Goal: Information Seeking & Learning: Find specific fact

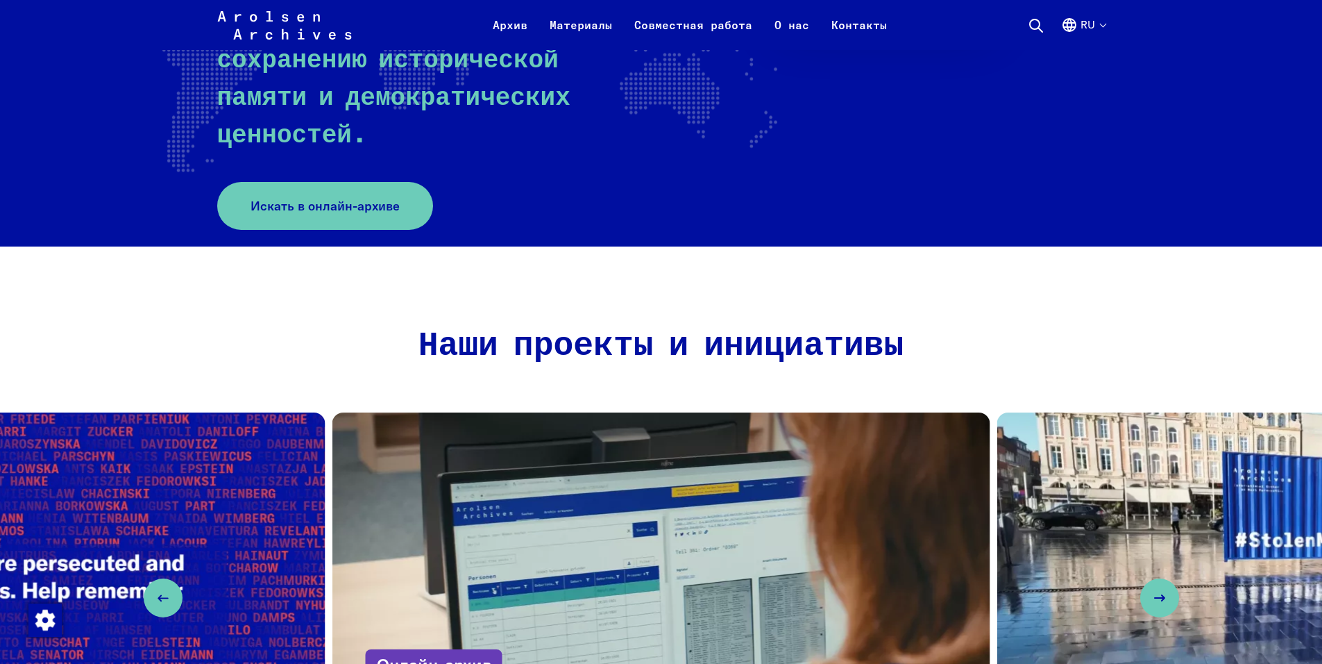
scroll to position [278, 0]
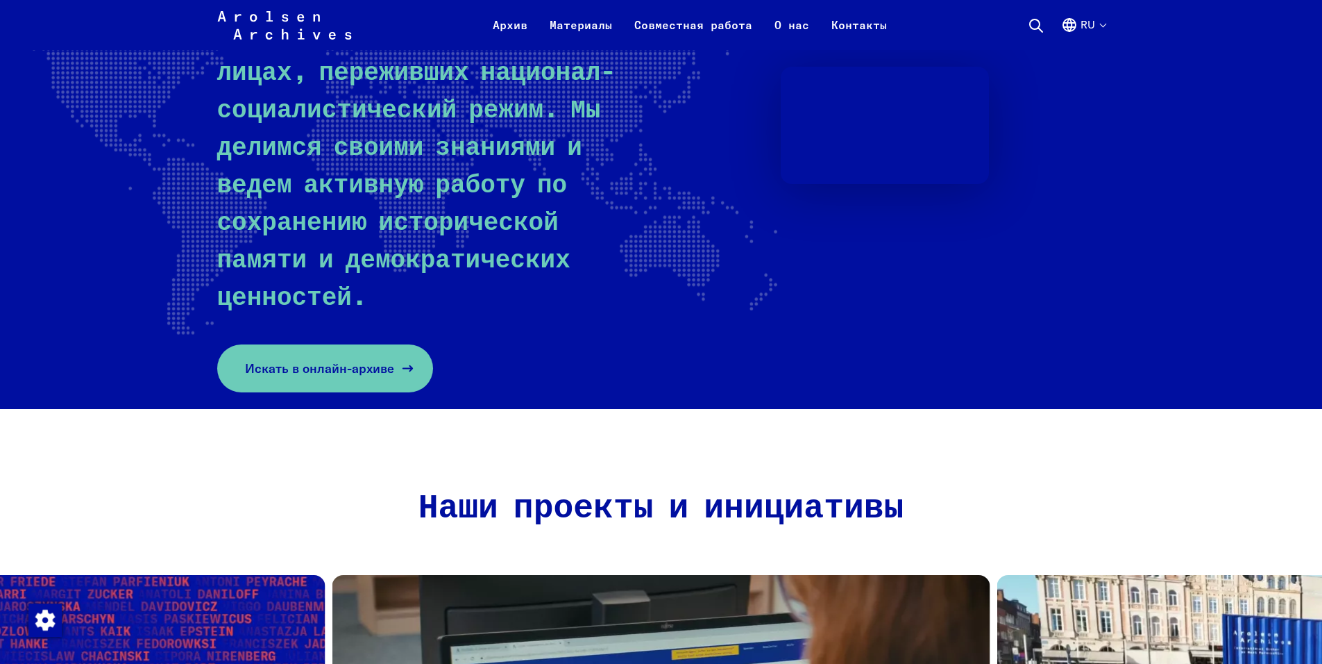
click at [341, 344] on link "Искать в онлайн-архиве" at bounding box center [325, 368] width 216 height 48
click at [390, 344] on link "Искать в онлайн-архиве" at bounding box center [325, 368] width 216 height 48
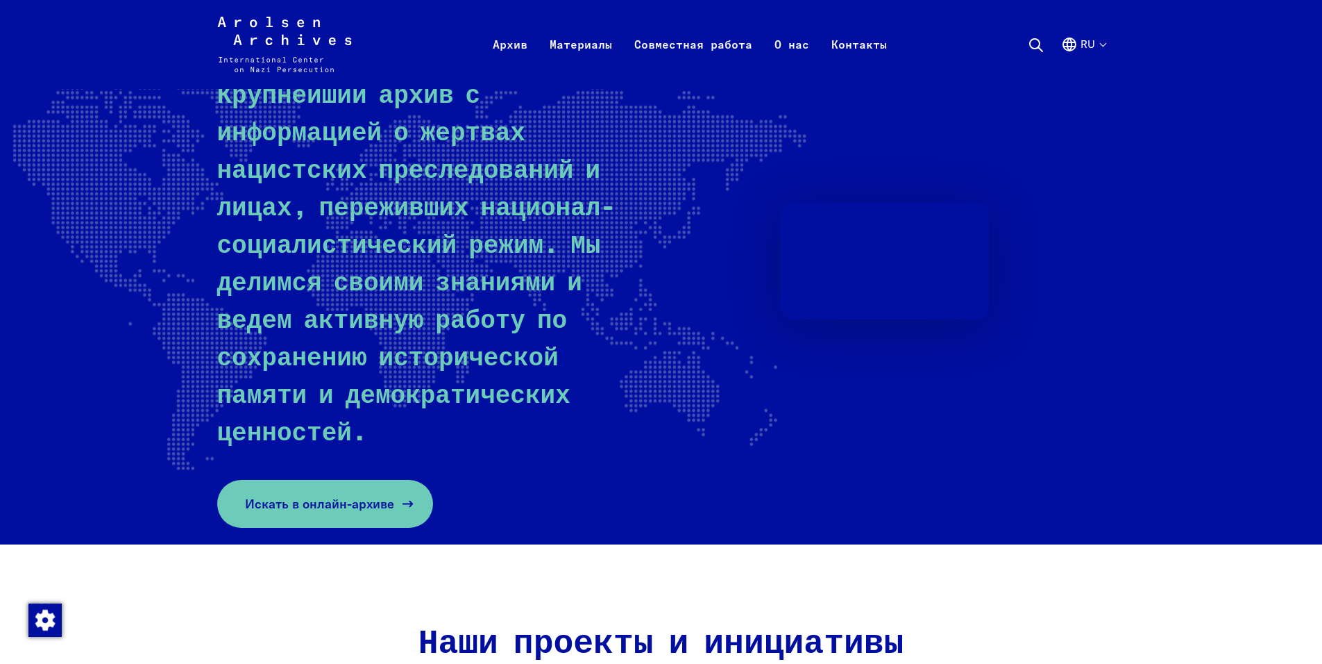
scroll to position [0, 0]
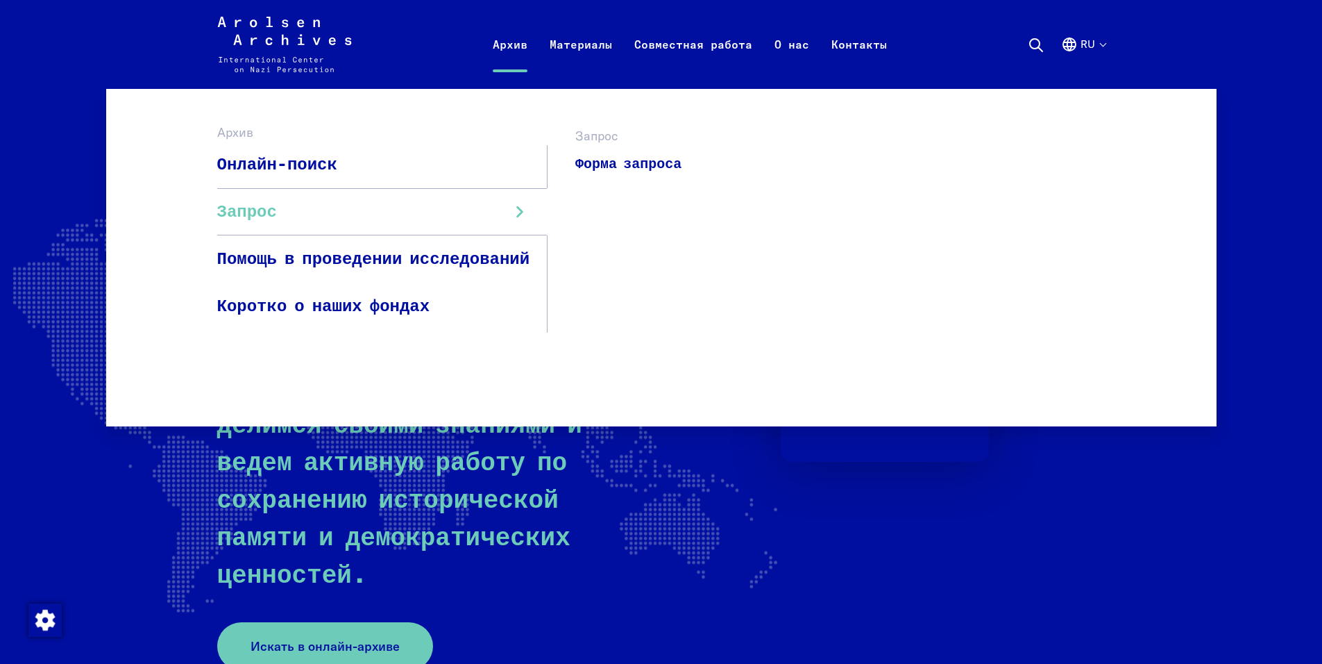
click at [328, 222] on link "Запрос" at bounding box center [382, 211] width 331 height 47
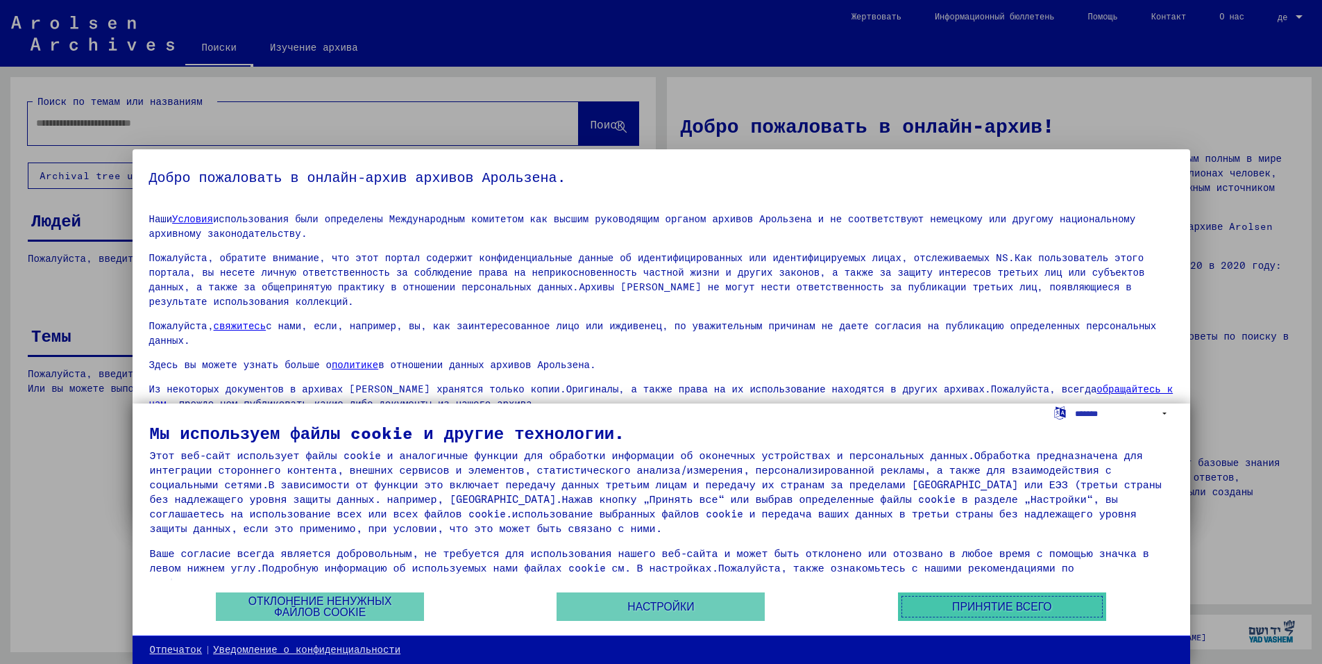
click at [941, 607] on button "Принятие всего" at bounding box center [1002, 606] width 208 height 28
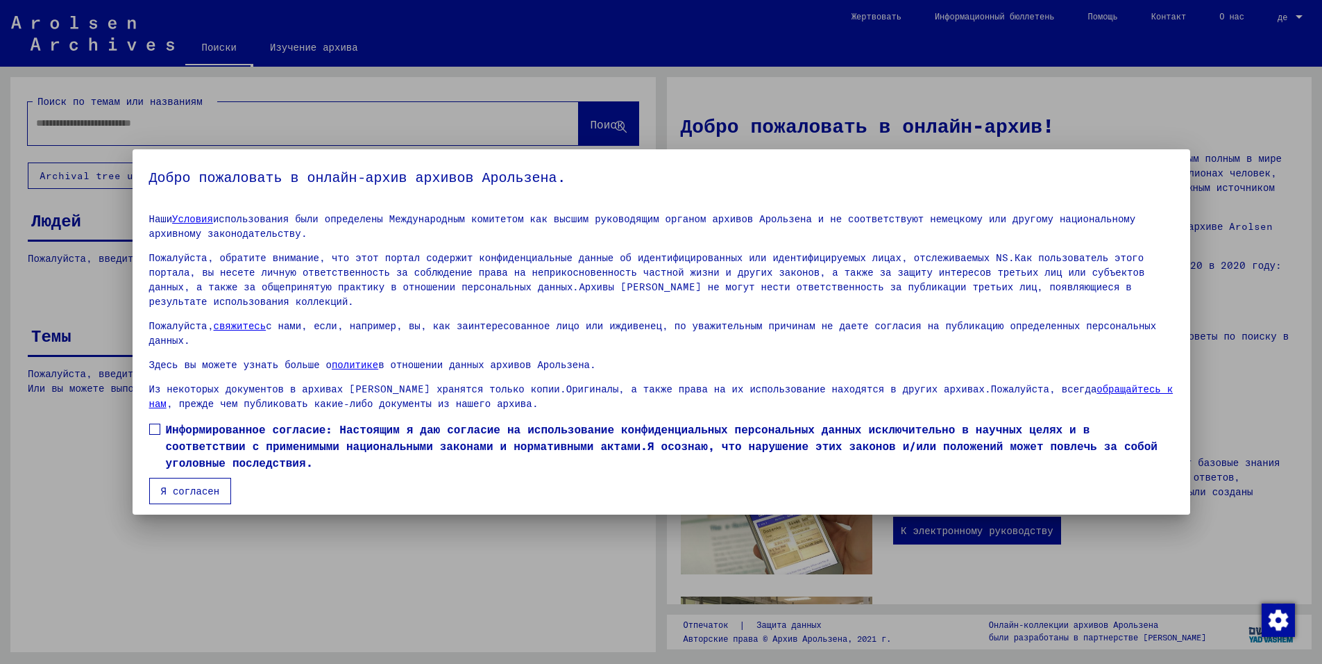
click at [152, 391] on mat-dialog-content "Наши Условия использования были определены Международным комитетом как высшим р…" at bounding box center [662, 353] width 1058 height 302
click at [183, 485] on ya-tr-span "Я согласен" at bounding box center [190, 491] width 59 height 12
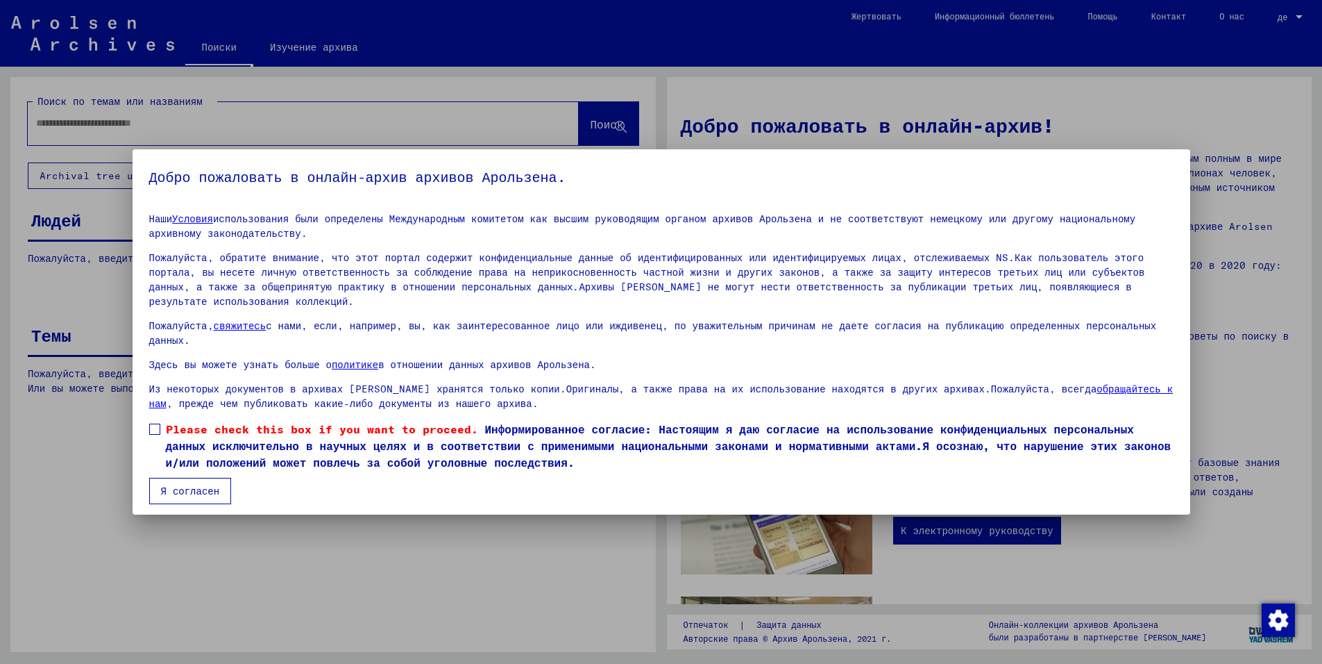
click at [190, 461] on body "Suchen Archiv erkunden Spenden Newsletter Hilfe Kontakt Über Uns Поиски Изучени…" at bounding box center [661, 332] width 1322 height 664
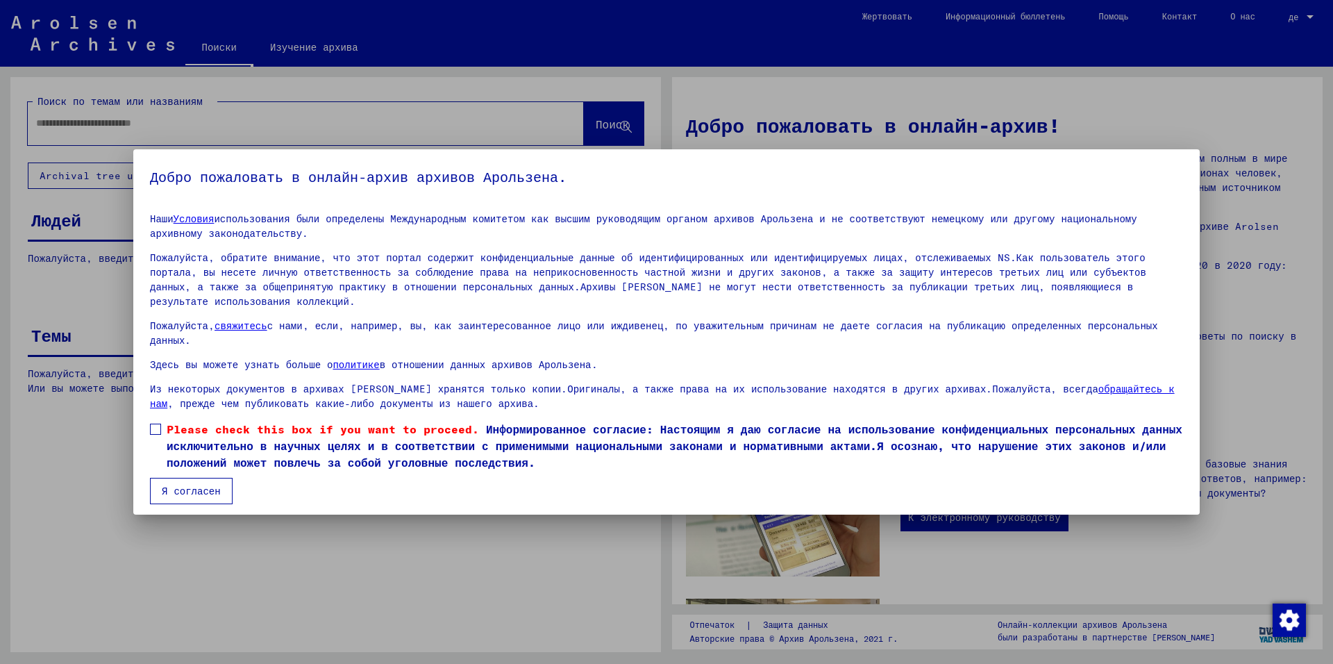
click at [159, 423] on span at bounding box center [155, 428] width 11 height 11
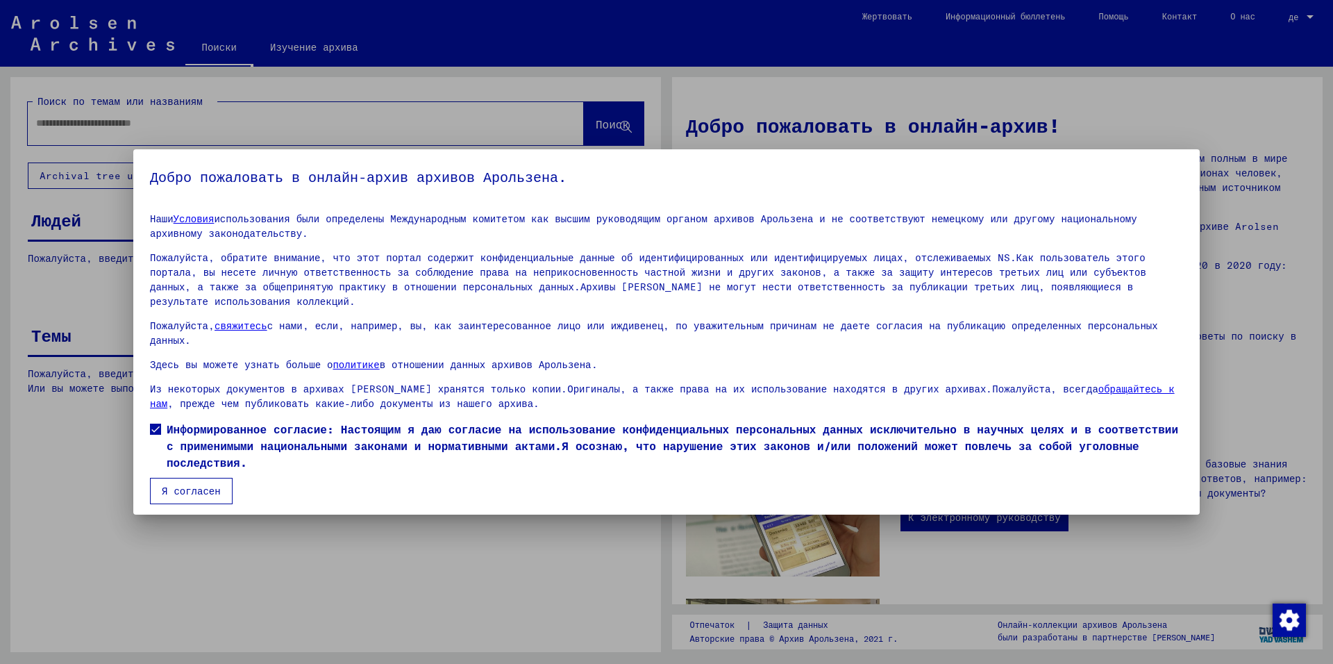
click at [169, 461] on mat-dialog-container "Добро пожаловать в онлайн-архив архивов Арользена. Наши Условия использования б…" at bounding box center [666, 331] width 1066 height 365
click at [170, 478] on button "Я согласен" at bounding box center [191, 491] width 83 height 26
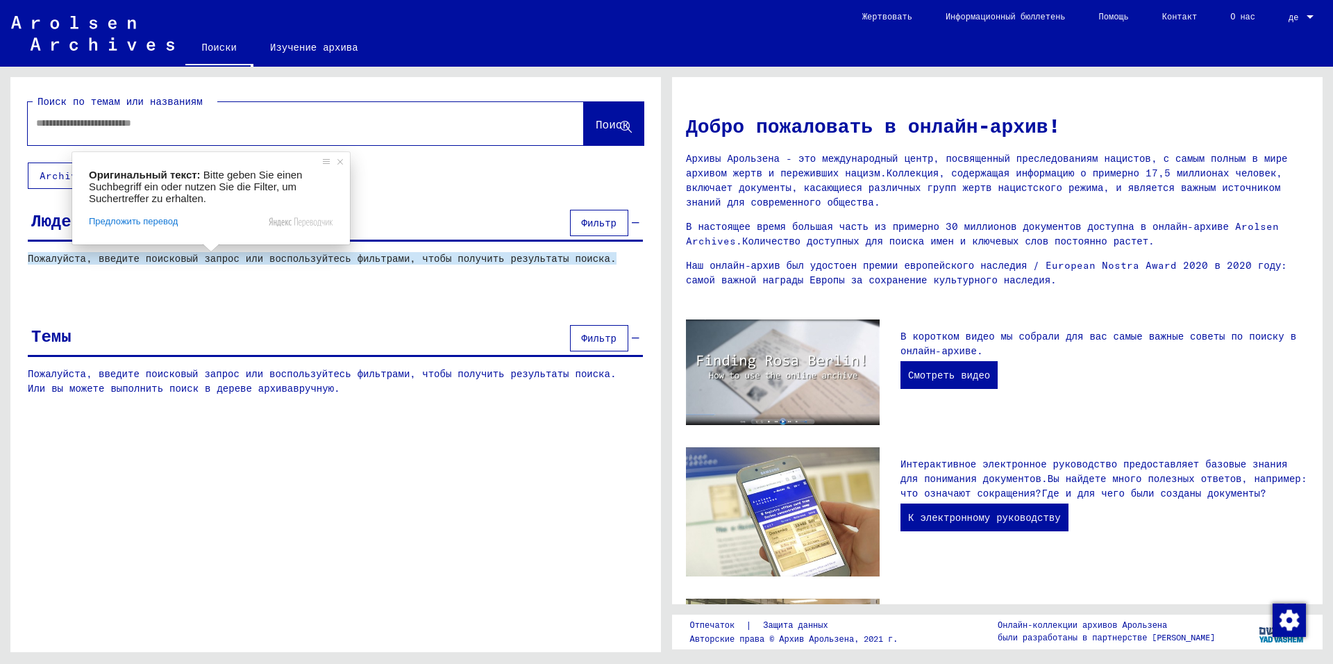
click at [283, 258] on ya-tr-span "Пожалуйста, введите поисковый запрос или воспользуйтесь фильтрами, чтобы получи…" at bounding box center [322, 258] width 589 height 12
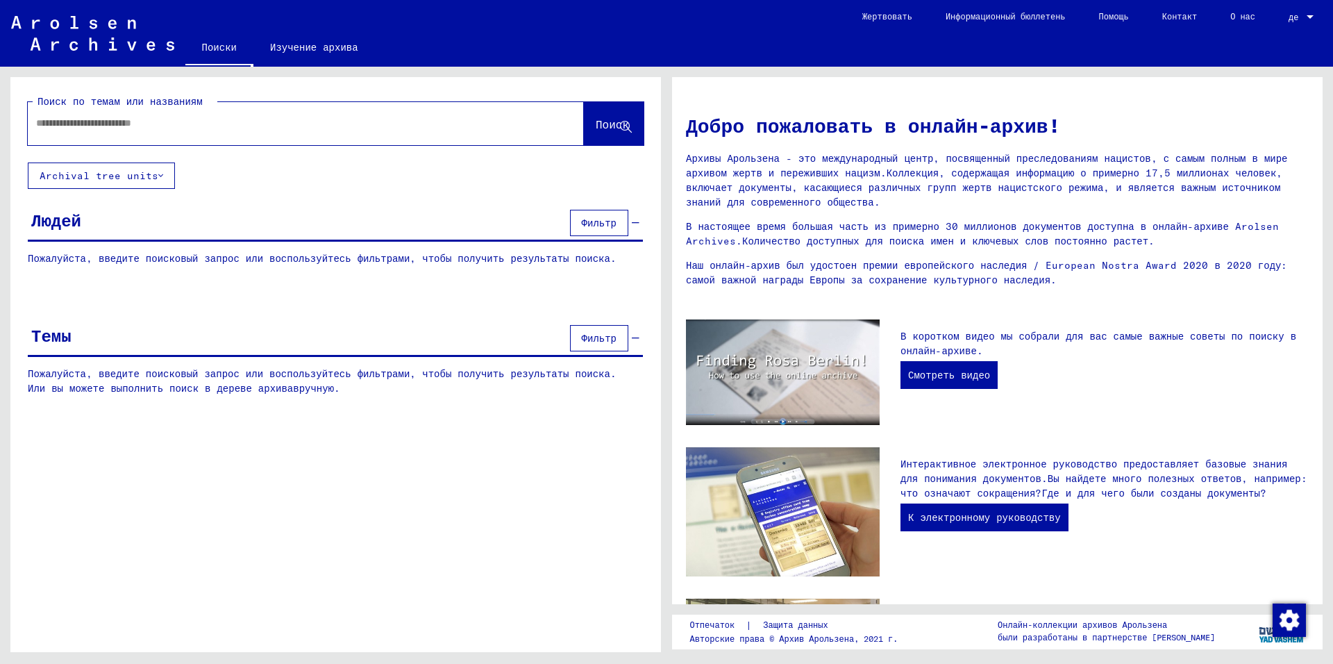
click at [230, 262] on ya-tr-span "Пожалуйста, введите поисковый запрос или воспользуйтесь фильтрами, чтобы получи…" at bounding box center [322, 258] width 589 height 12
click at [228, 248] on yv-its-grid-expansion-panel "[PERSON_NAME] Пожалуйста, введите поисковый запрос или воспользуйтесь фильтрами…" at bounding box center [335, 246] width 650 height 81
click at [221, 219] on div "[PERSON_NAME]" at bounding box center [335, 223] width 615 height 35
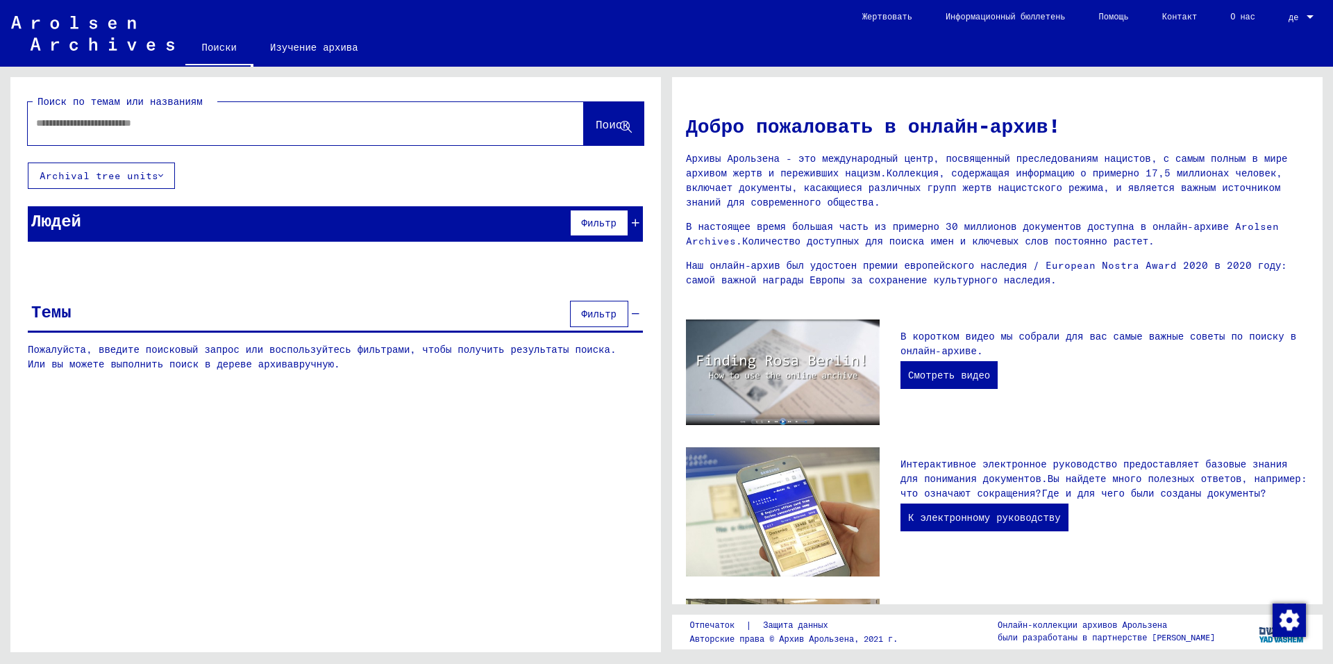
click at [213, 257] on ya-tr-span "Пожалуйста, введите поисковый запрос или воспользуйтесь фильтрами, чтобы получи…" at bounding box center [322, 258] width 589 height 12
click at [355, 260] on ya-tr-span "Пожалуйста, введите поисковый запрос или воспользуйтесь фильтрами, чтобы получи…" at bounding box center [322, 258] width 589 height 12
click at [201, 278] on div at bounding box center [335, 270] width 650 height 17
click at [124, 304] on div "Темы Фильтр" at bounding box center [335, 314] width 615 height 35
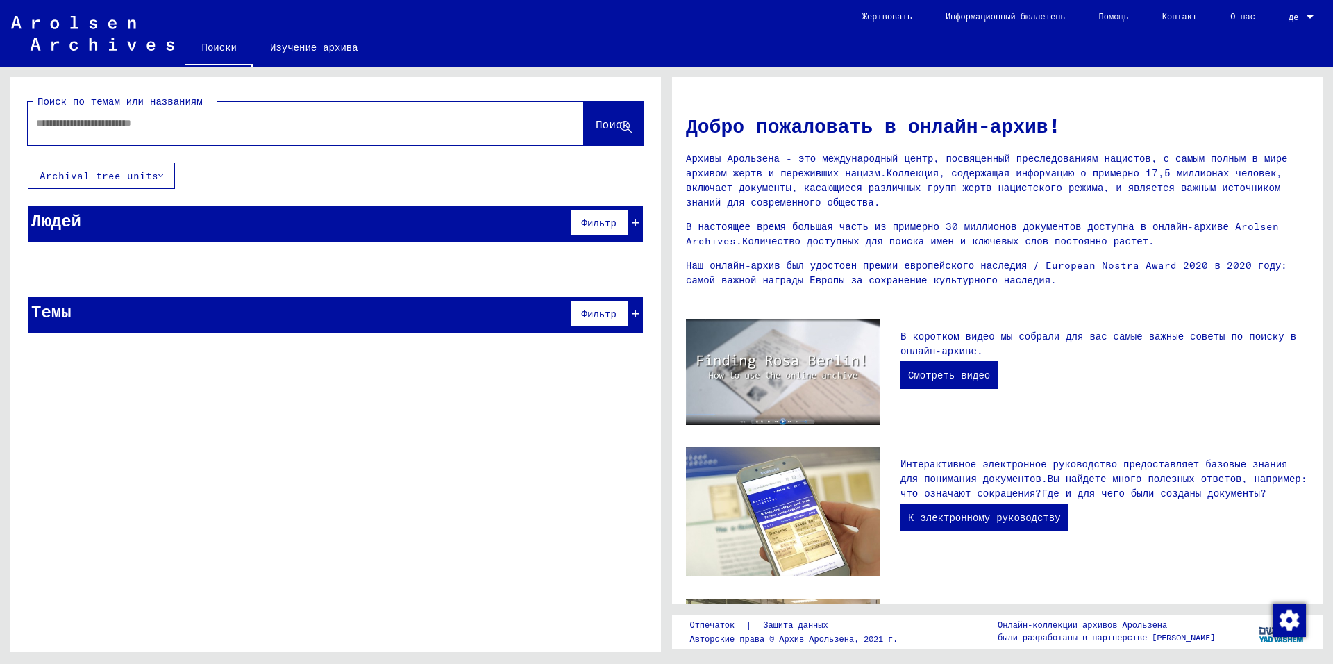
click at [76, 241] on div "[PERSON_NAME]" at bounding box center [335, 223] width 615 height 35
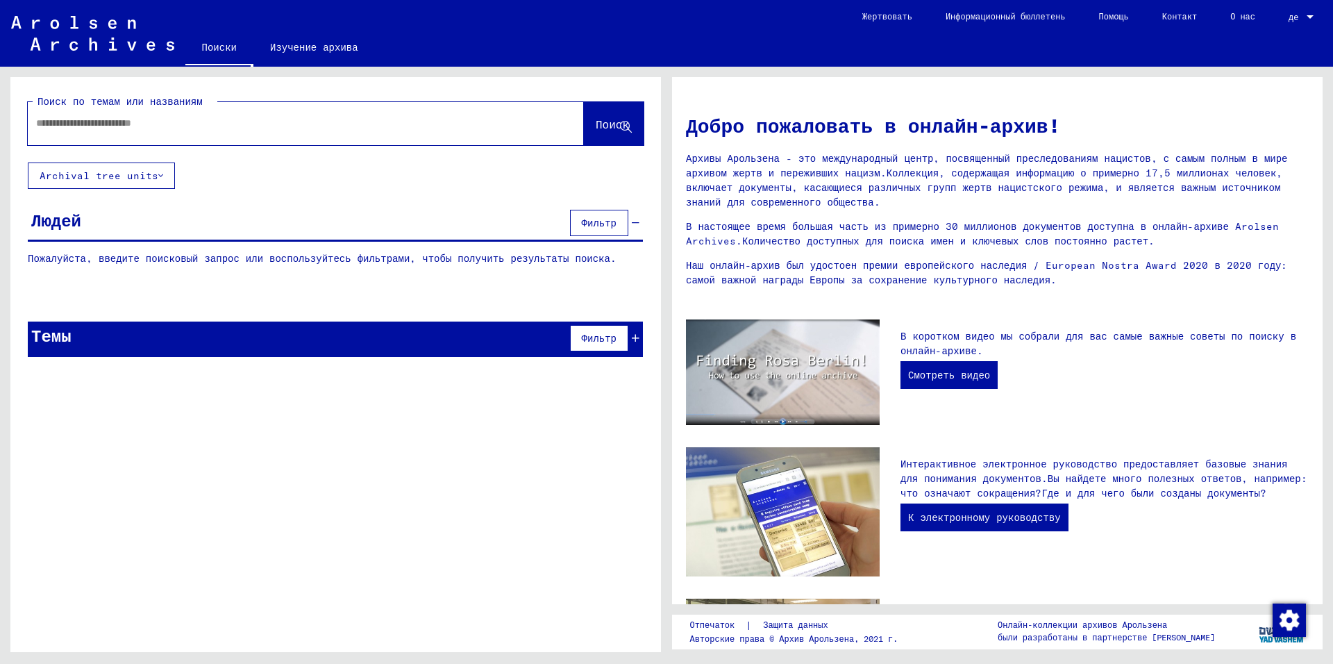
click at [72, 260] on ya-tr-span "Пожалуйста, введите поисковый запрос или воспользуйтесь фильтрами, чтобы получи…" at bounding box center [322, 258] width 589 height 12
click at [155, 256] on ya-tr-span "Пожалуйста, введите поисковый запрос или воспользуйтесь фильтрами, чтобы получи…" at bounding box center [322, 258] width 589 height 12
click at [106, 260] on ya-tr-span "Пожалуйста, введите поисковый запрос или воспользуйтесь фильтрами, чтобы получи…" at bounding box center [322, 258] width 589 height 12
click at [92, 259] on ya-tr-span "Пожалуйста, введите поисковый запрос или воспользуйтесь фильтрами, чтобы получи…" at bounding box center [322, 258] width 589 height 12
click at [85, 259] on ya-tr-span "Пожалуйста, введите поисковый запрос или воспользуйтесь фильтрами, чтобы получи…" at bounding box center [322, 258] width 589 height 12
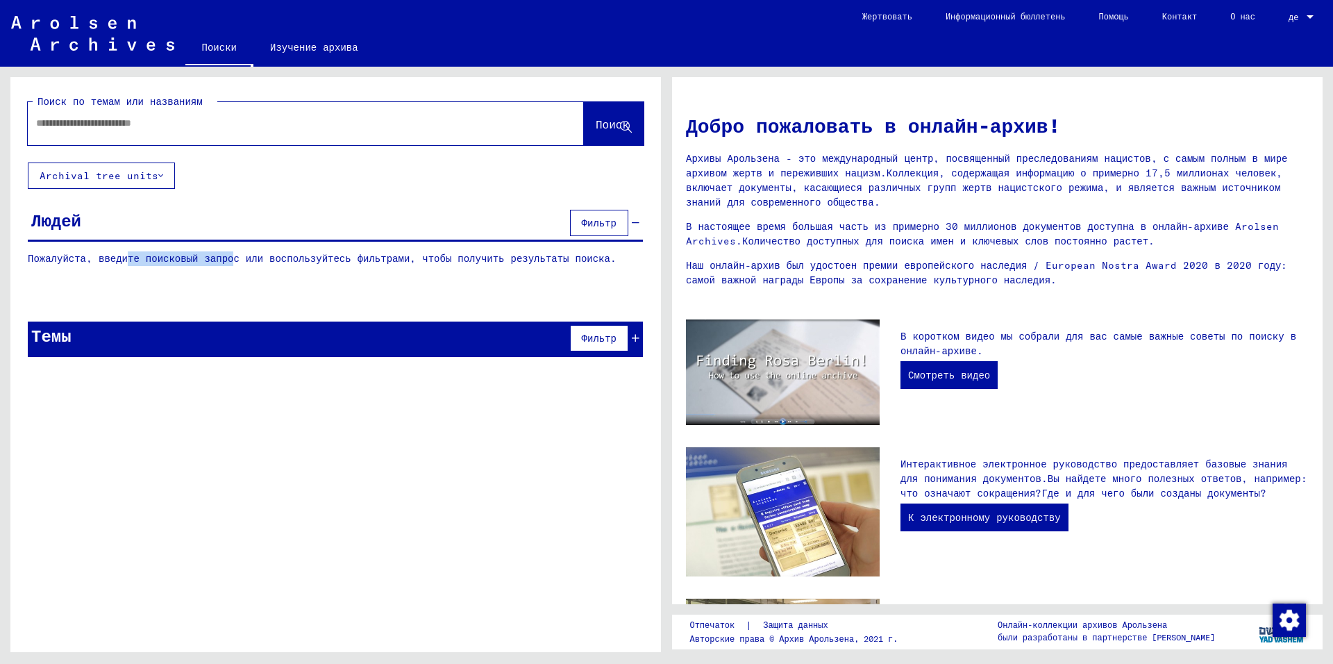
drag, startPoint x: 116, startPoint y: 259, endPoint x: 238, endPoint y: 249, distance: 122.6
click at [238, 249] on yv-its-grid-expansion-panel "[PERSON_NAME] Пожалуйста, введите поисковый запрос или воспользуйтесь фильтрами…" at bounding box center [335, 246] width 650 height 81
click at [331, 264] on p "Пожалуйста, введите поисковый запрос или воспользуйтесь фильтрами, чтобы получи…" at bounding box center [335, 258] width 615 height 15
click at [416, 123] on input "text" at bounding box center [289, 123] width 506 height 15
paste input "**********"
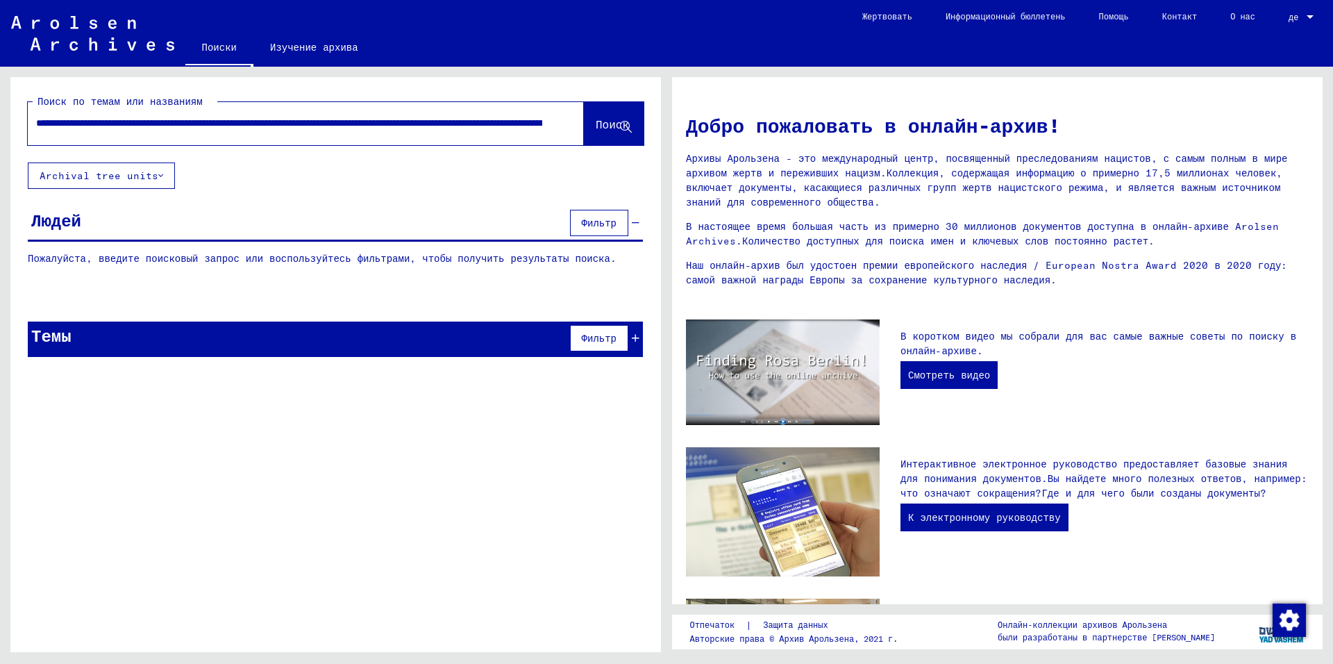
scroll to position [0, 6365]
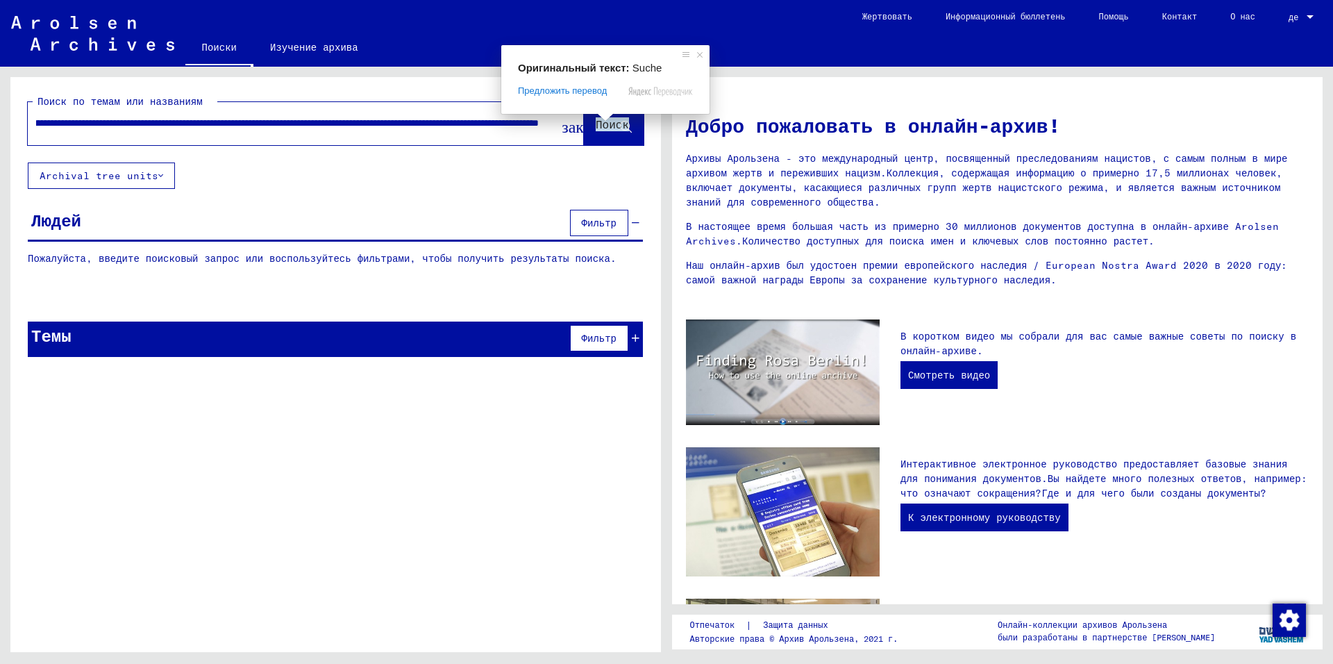
type input "**********"
click at [609, 118] on span at bounding box center [605, 117] width 18 height 8
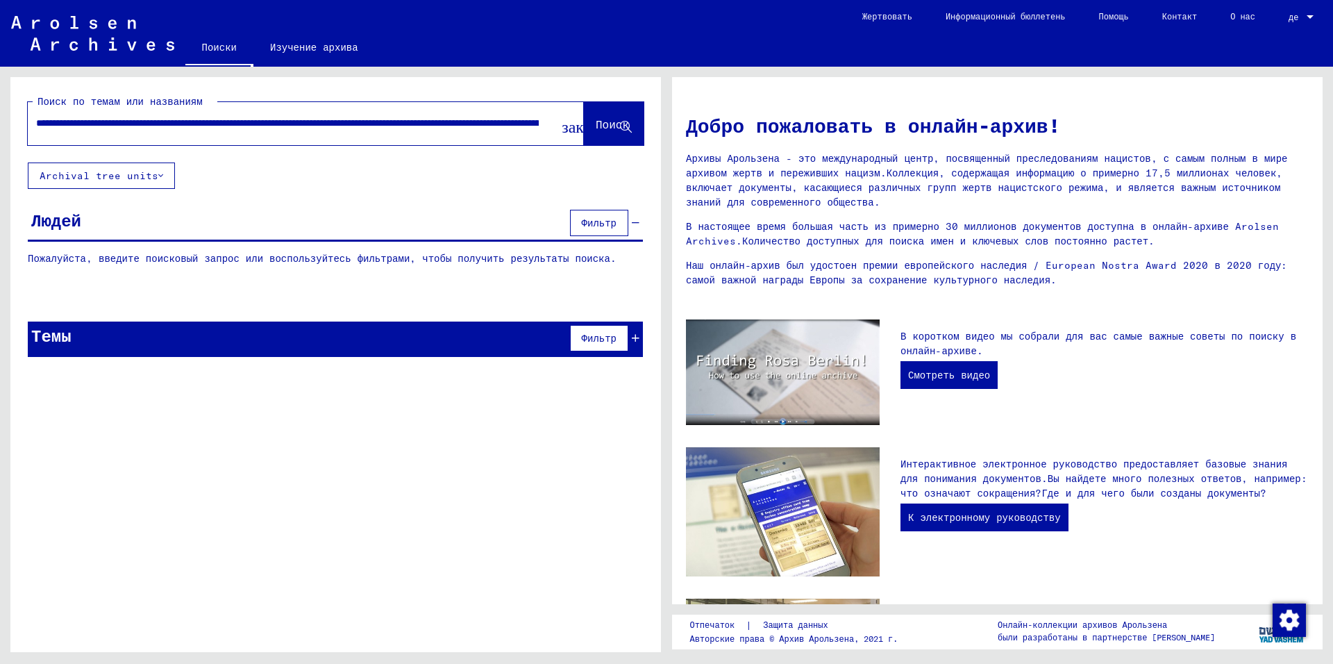
click at [604, 129] on ya-tr-span "Поиск" at bounding box center [612, 124] width 33 height 14
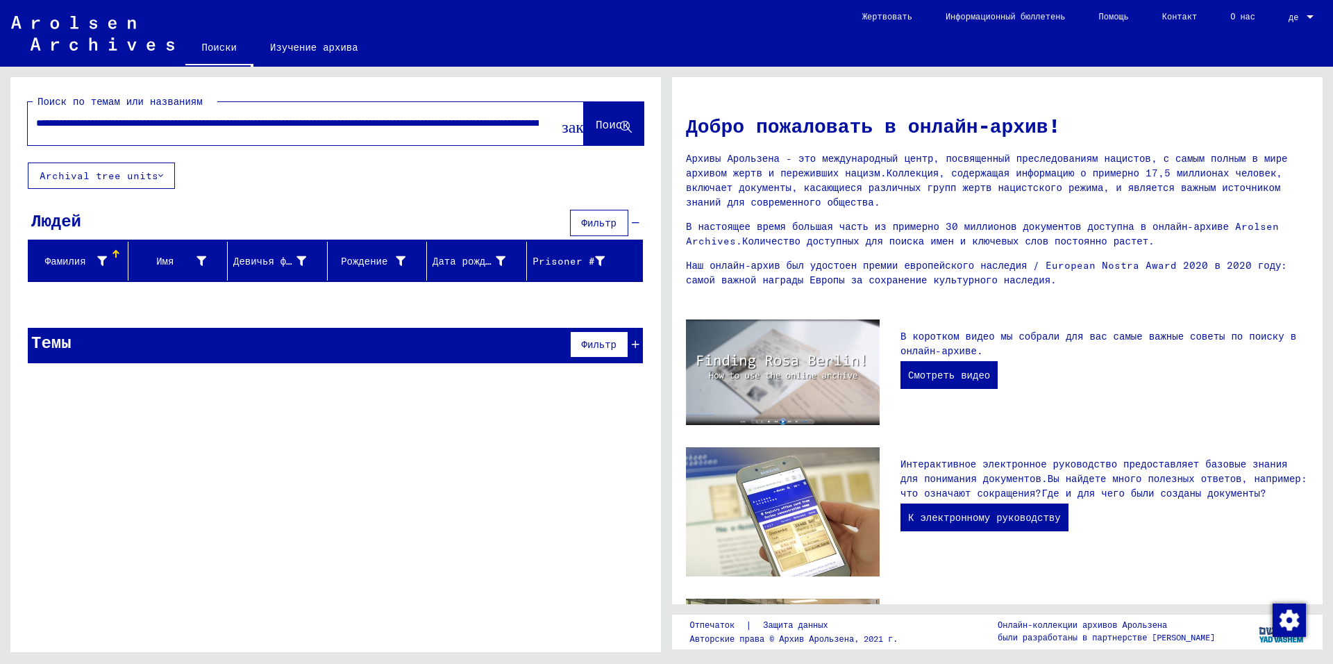
drag, startPoint x: 218, startPoint y: 122, endPoint x: 435, endPoint y: 120, distance: 216.6
click at [435, 120] on input "text" at bounding box center [287, 123] width 503 height 15
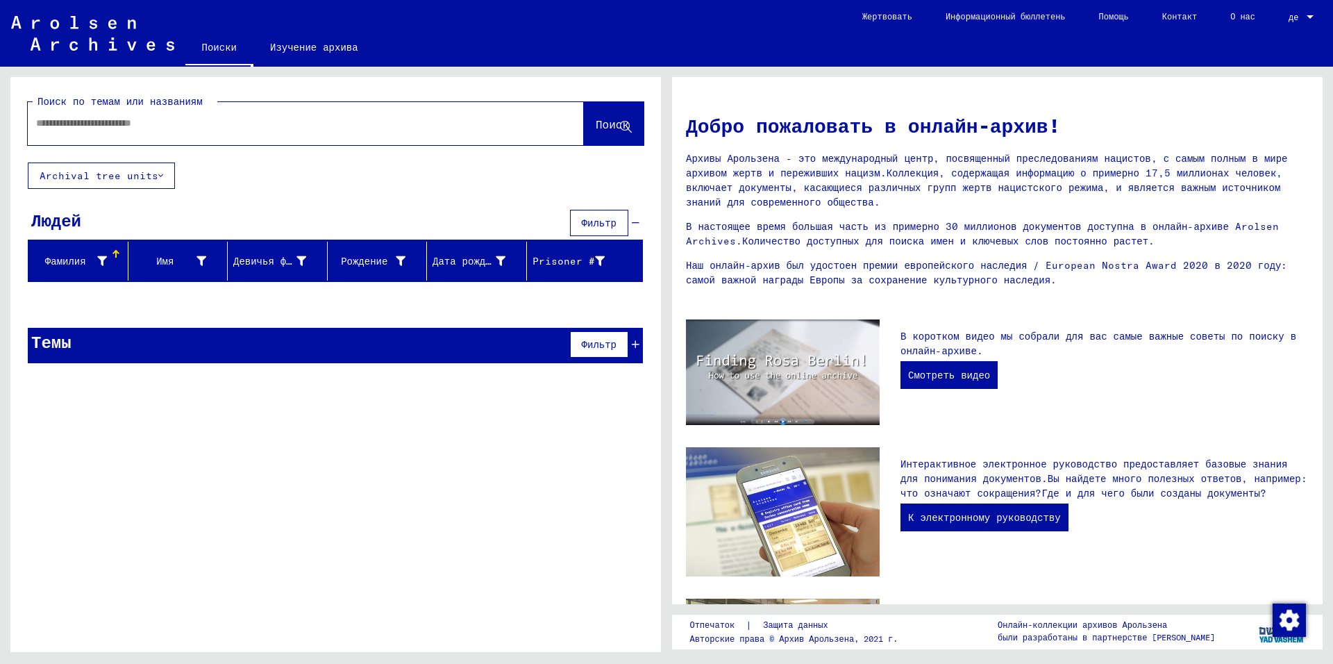
paste input "**********"
type input "**********"
click at [596, 124] on ya-tr-span "Поиск" at bounding box center [612, 124] width 33 height 14
click at [202, 348] on div "Темы Фильтр" at bounding box center [335, 345] width 615 height 35
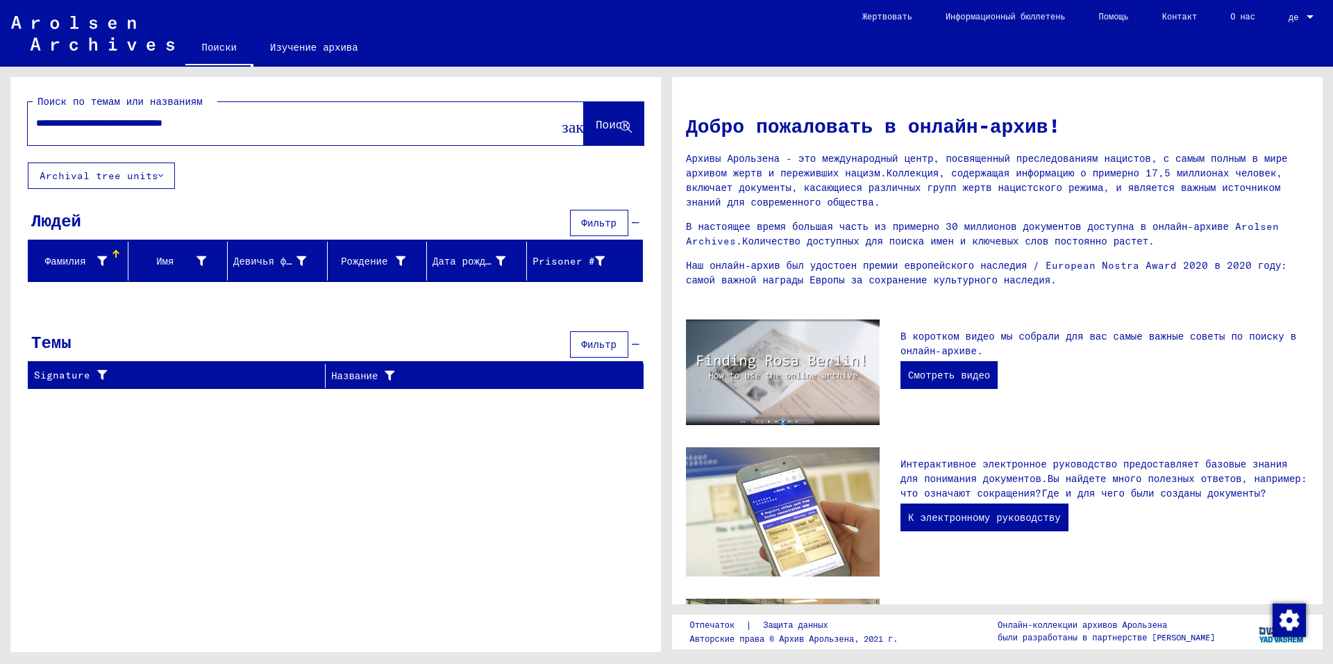
click at [147, 308] on div at bounding box center [335, 301] width 650 height 17
click at [53, 216] on ya-tr-span "Людей" at bounding box center [56, 220] width 50 height 21
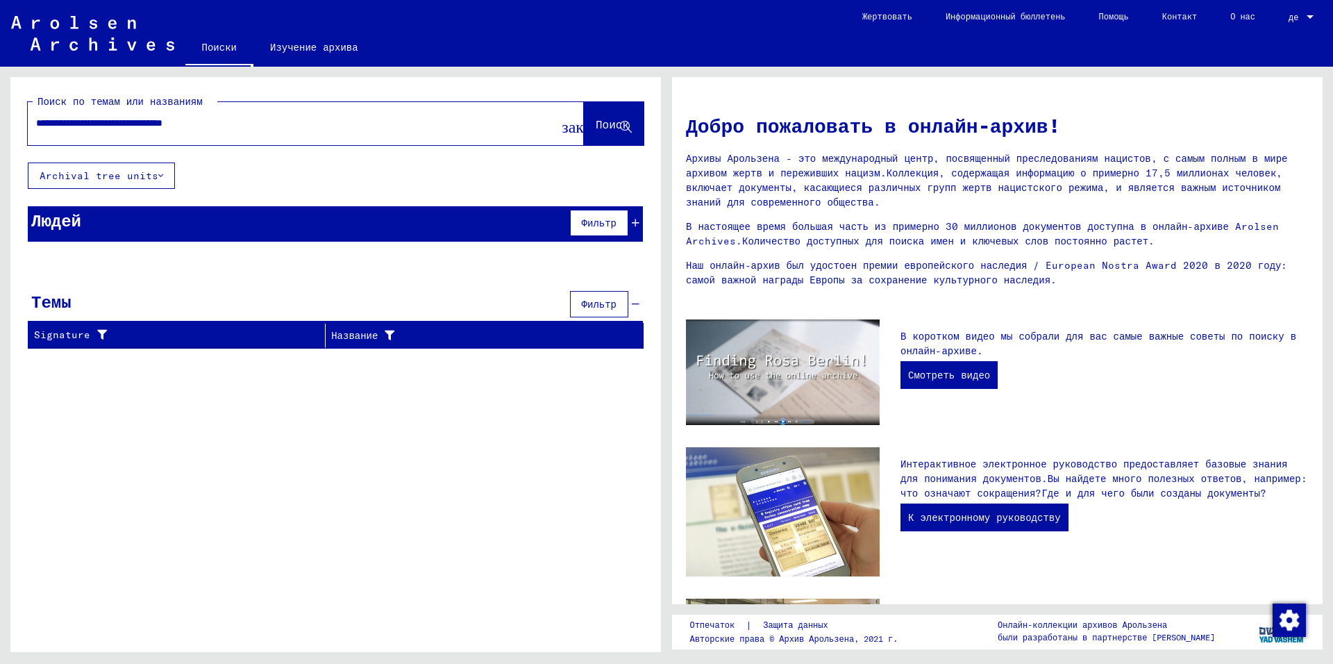
click at [53, 216] on ya-tr-span "Людей" at bounding box center [56, 220] width 50 height 21
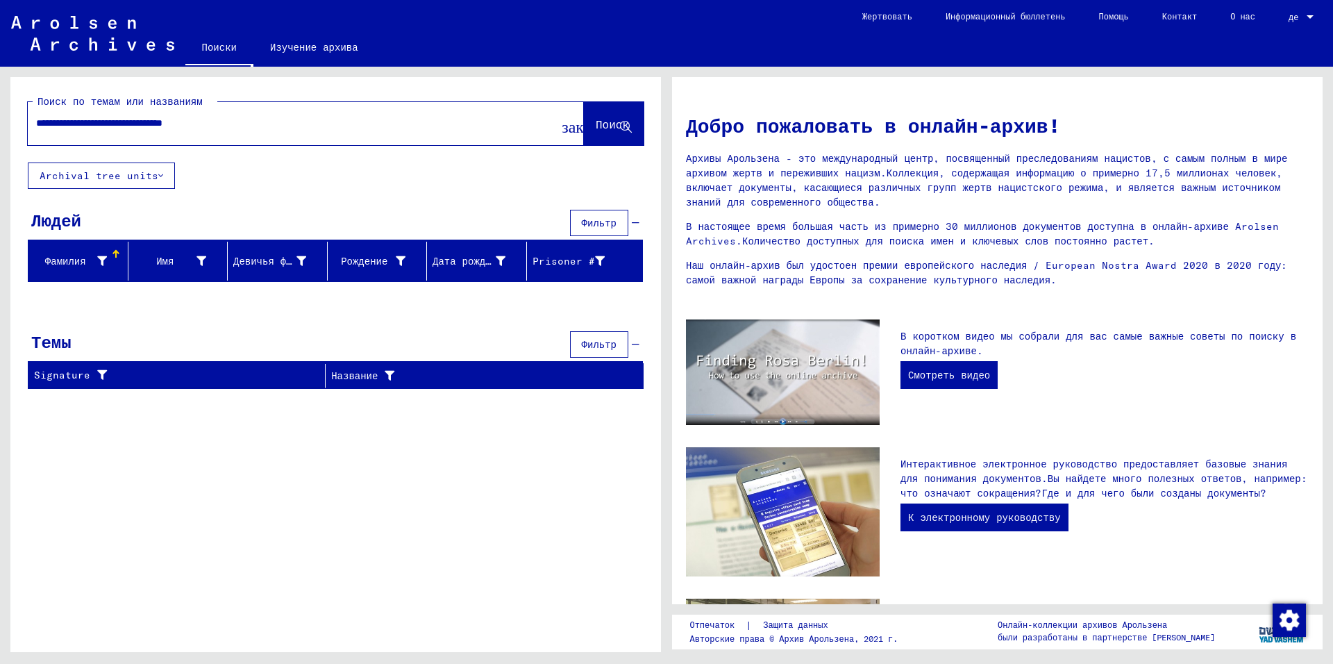
click at [71, 302] on div at bounding box center [335, 301] width 650 height 17
click at [103, 262] on icon at bounding box center [102, 261] width 10 height 10
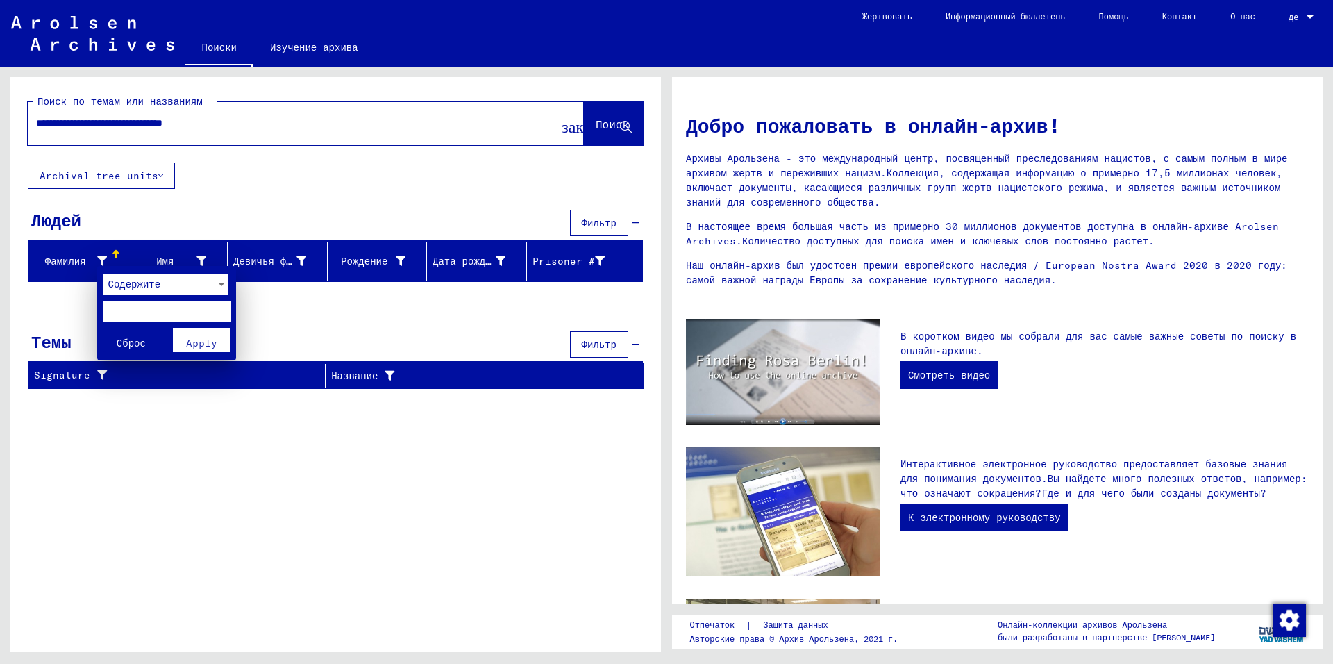
click at [125, 319] on input "text" at bounding box center [167, 311] width 128 height 21
drag, startPoint x: 79, startPoint y: 124, endPoint x: 123, endPoint y: 124, distance: 43.7
click at [123, 124] on div at bounding box center [666, 332] width 1333 height 664
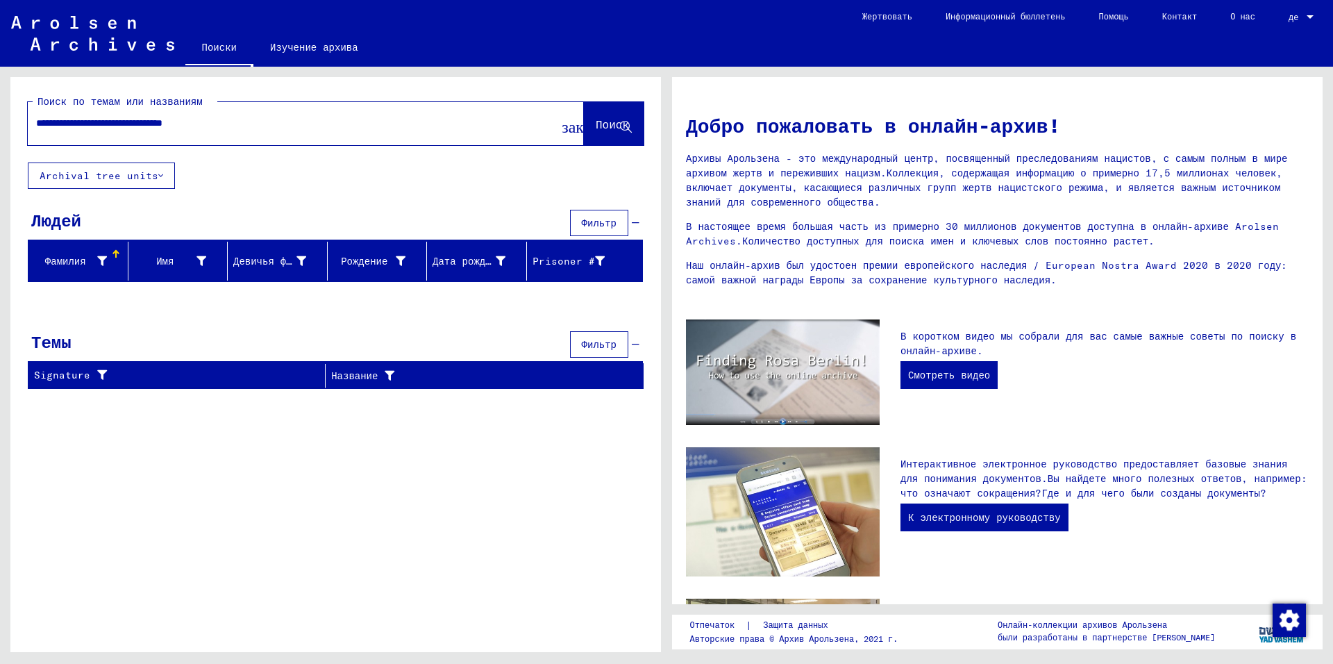
click at [94, 267] on div "Фамилия" at bounding box center [70, 261] width 73 height 15
click at [113, 253] on div at bounding box center [116, 254] width 8 height 8
click at [99, 259] on icon at bounding box center [102, 261] width 10 height 10
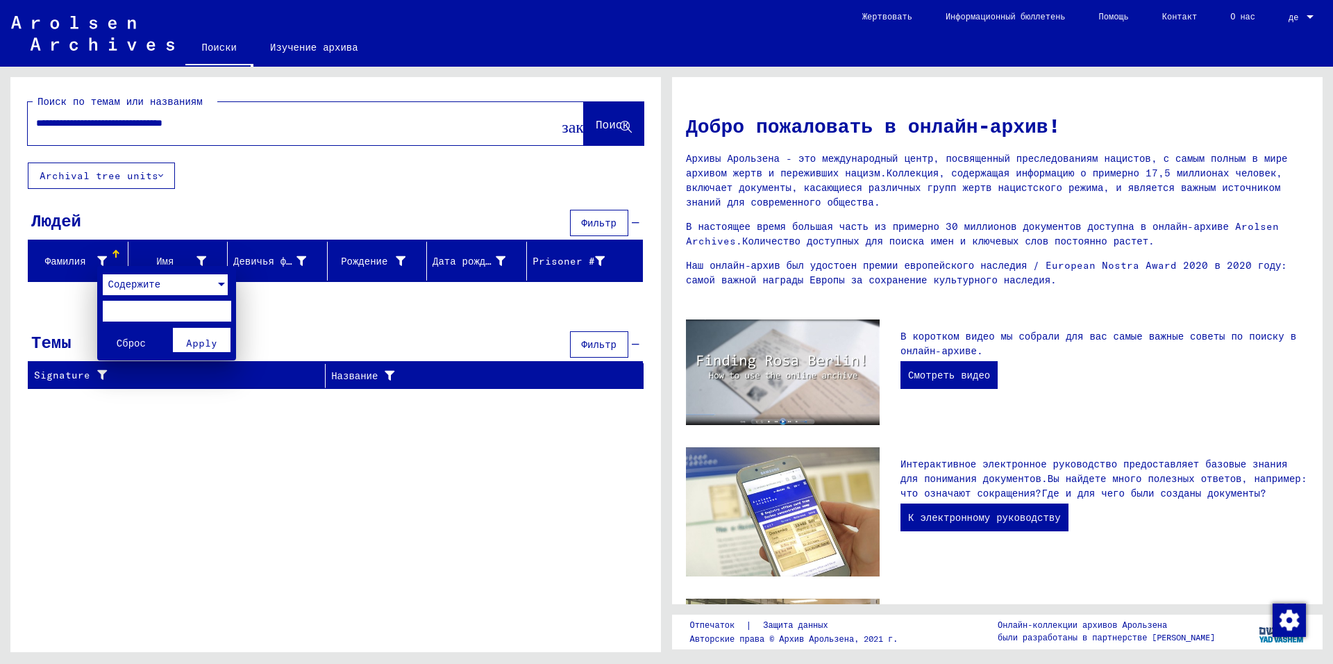
click at [215, 288] on div at bounding box center [221, 284] width 12 height 21
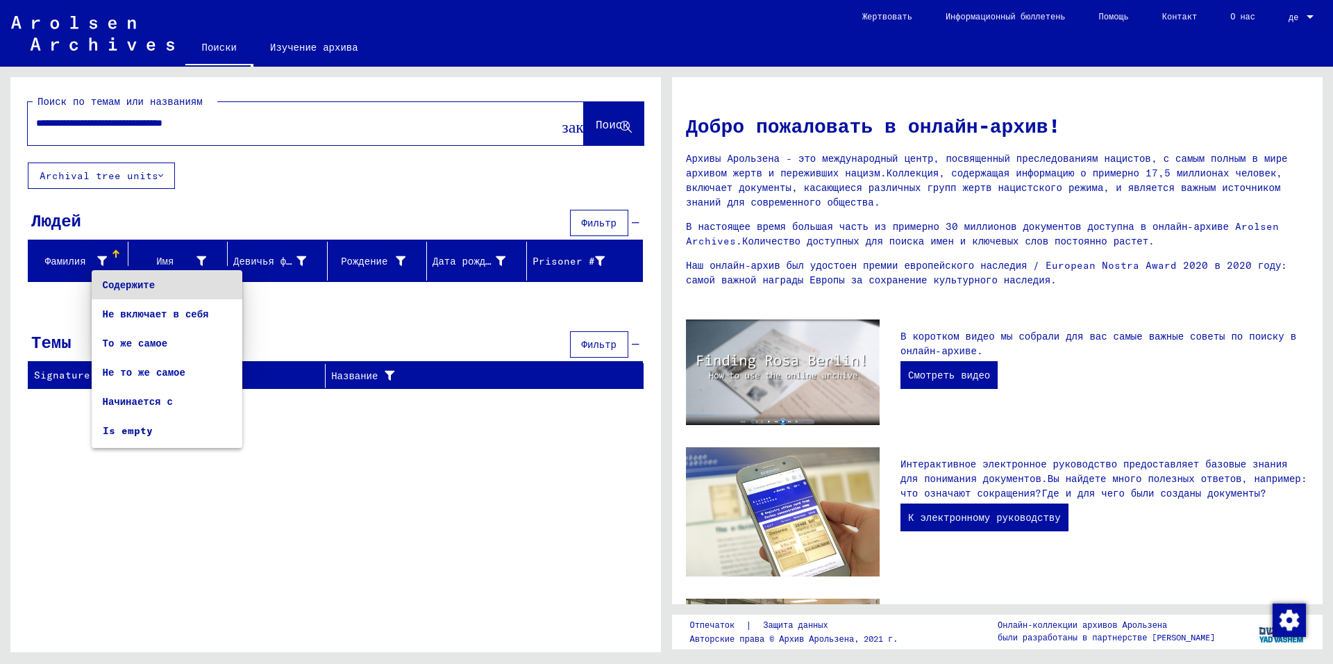
click at [380, 317] on div at bounding box center [666, 332] width 1333 height 664
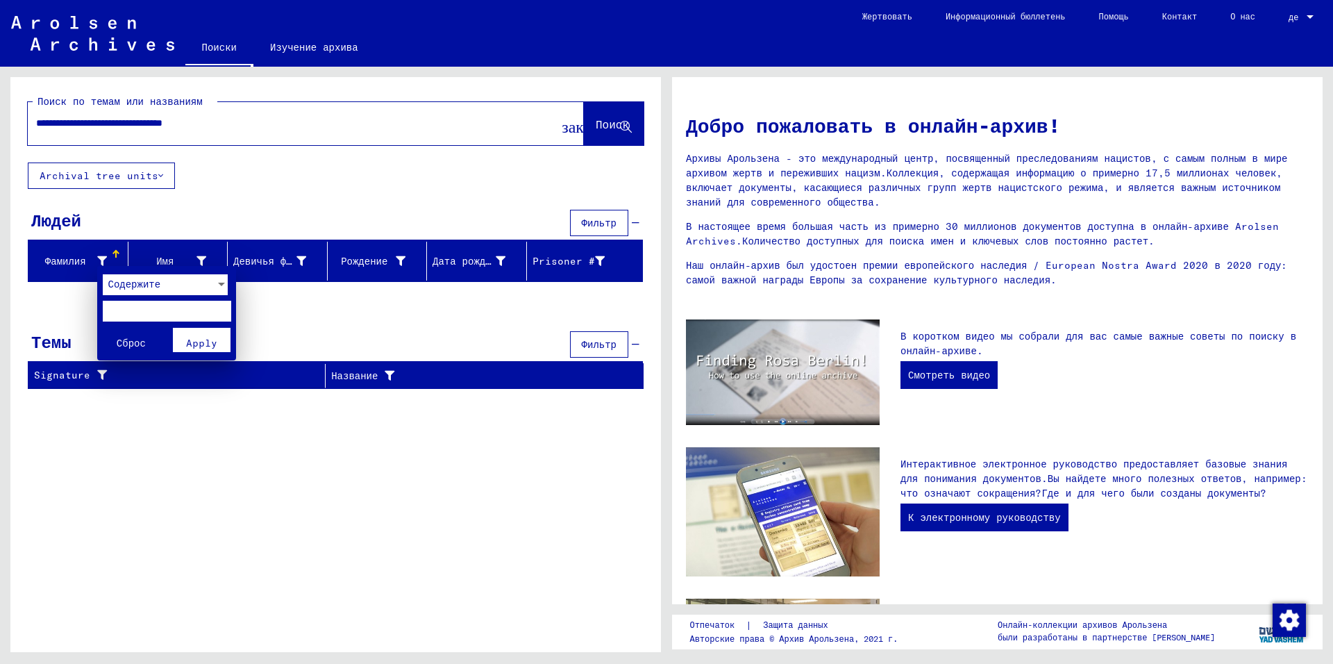
click at [283, 199] on div at bounding box center [666, 332] width 1333 height 664
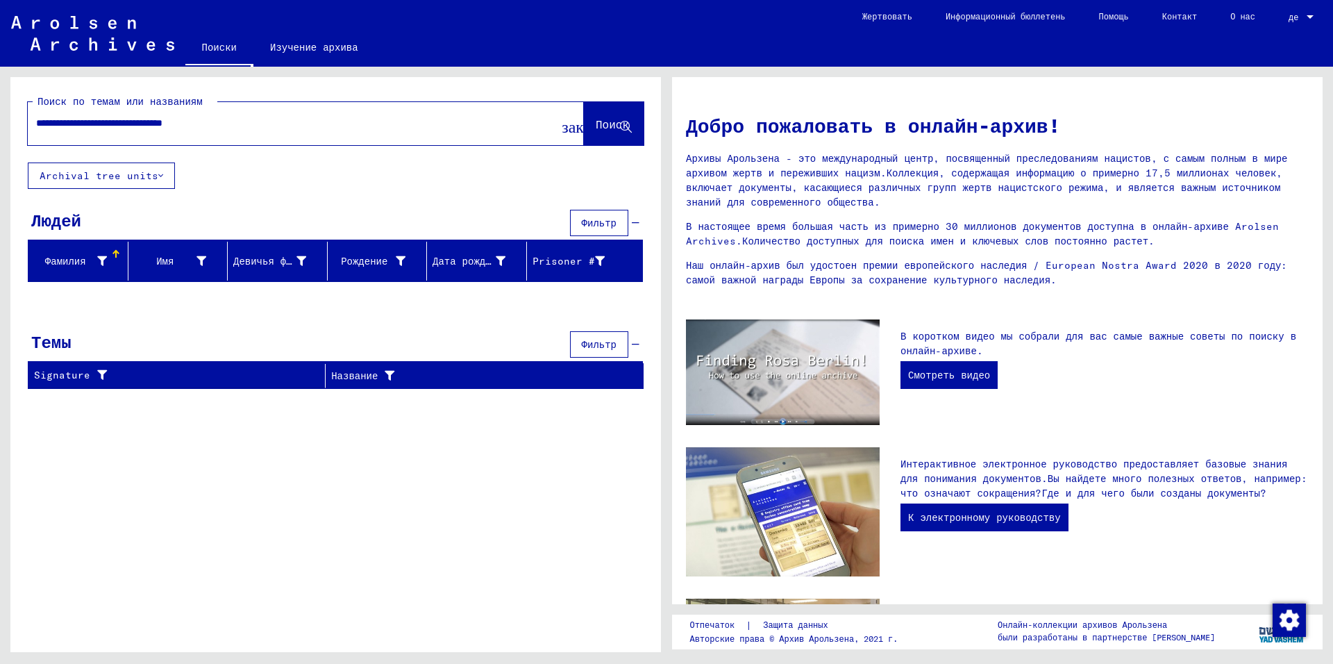
click at [35, 29] on img at bounding box center [92, 33] width 163 height 35
